Goal: Check status: Check status

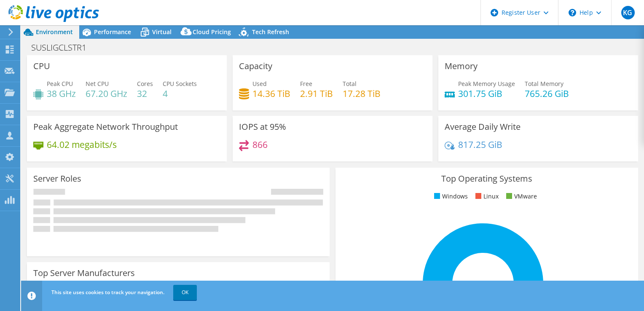
select select "USD"
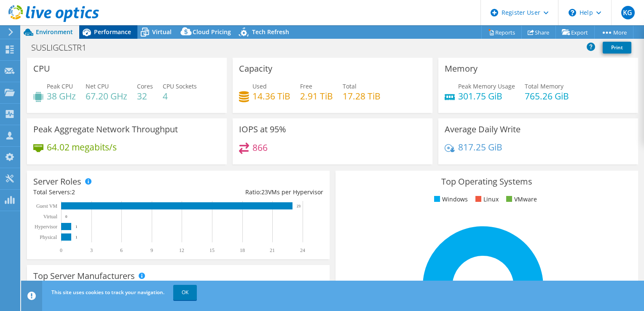
click at [116, 36] on div "Performance" at bounding box center [108, 31] width 58 height 13
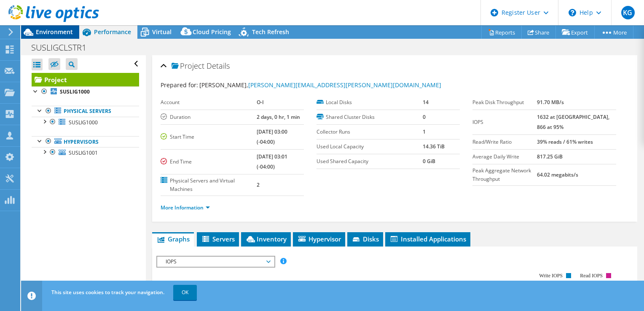
click at [56, 33] on span "Environment" at bounding box center [54, 32] width 37 height 8
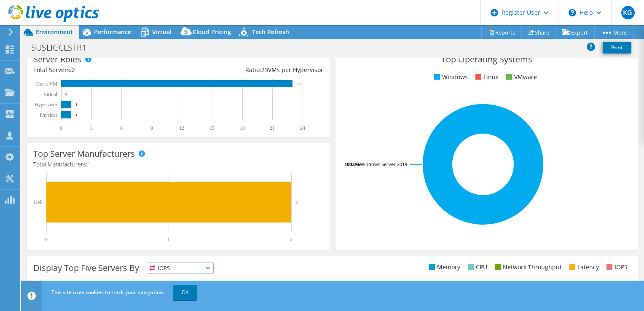
scroll to position [123, 0]
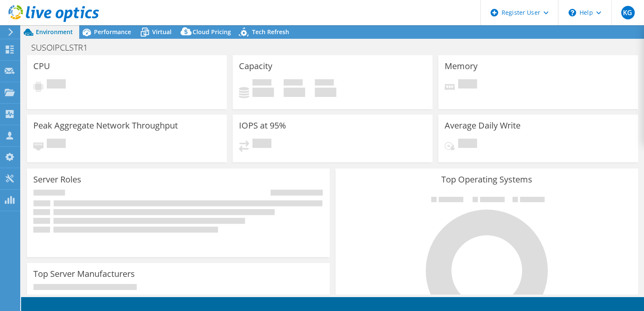
select select "USD"
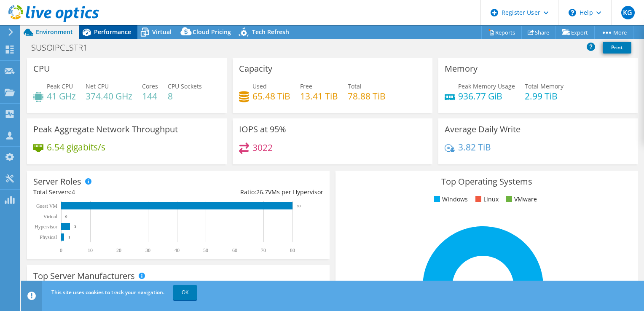
click at [102, 30] on span "Performance" at bounding box center [112, 32] width 37 height 8
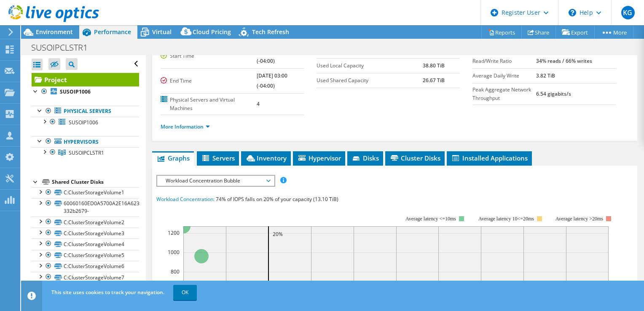
scroll to position [82, 0]
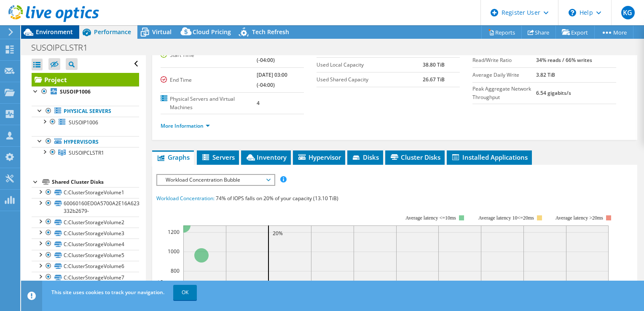
click at [64, 35] on span "Environment" at bounding box center [54, 32] width 37 height 8
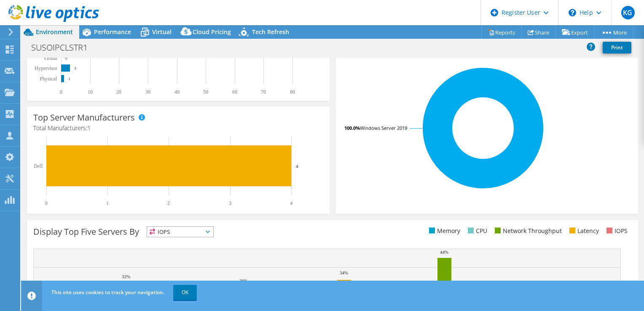
scroll to position [160, 0]
